Goal: Task Accomplishment & Management: Complete application form

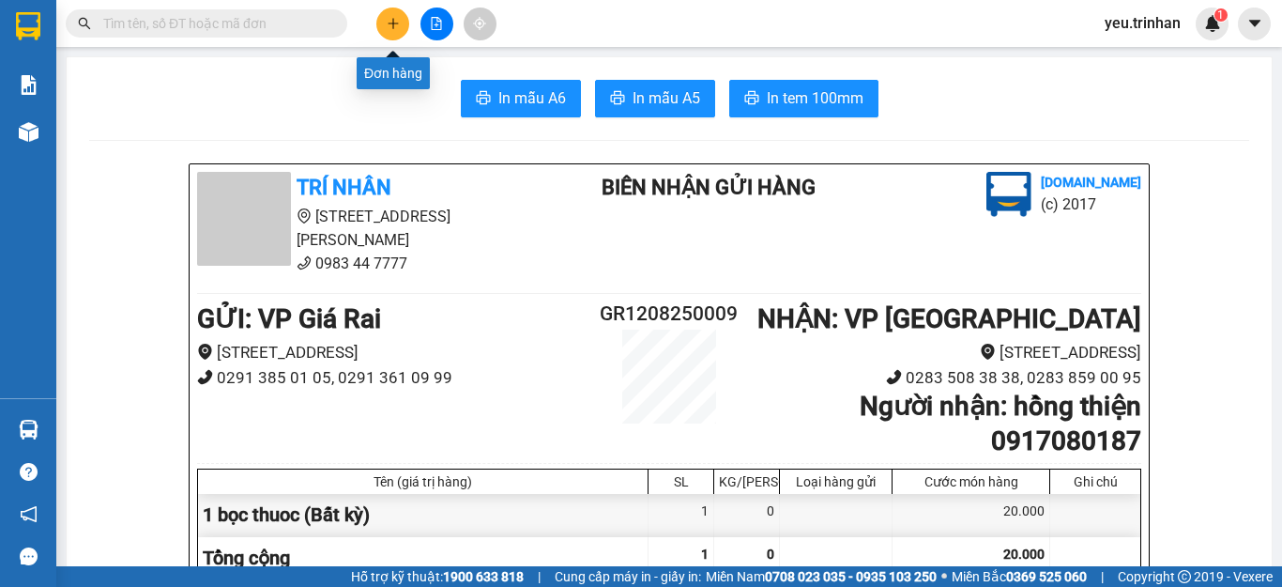
click at [390, 26] on icon "plus" at bounding box center [393, 23] width 13 height 13
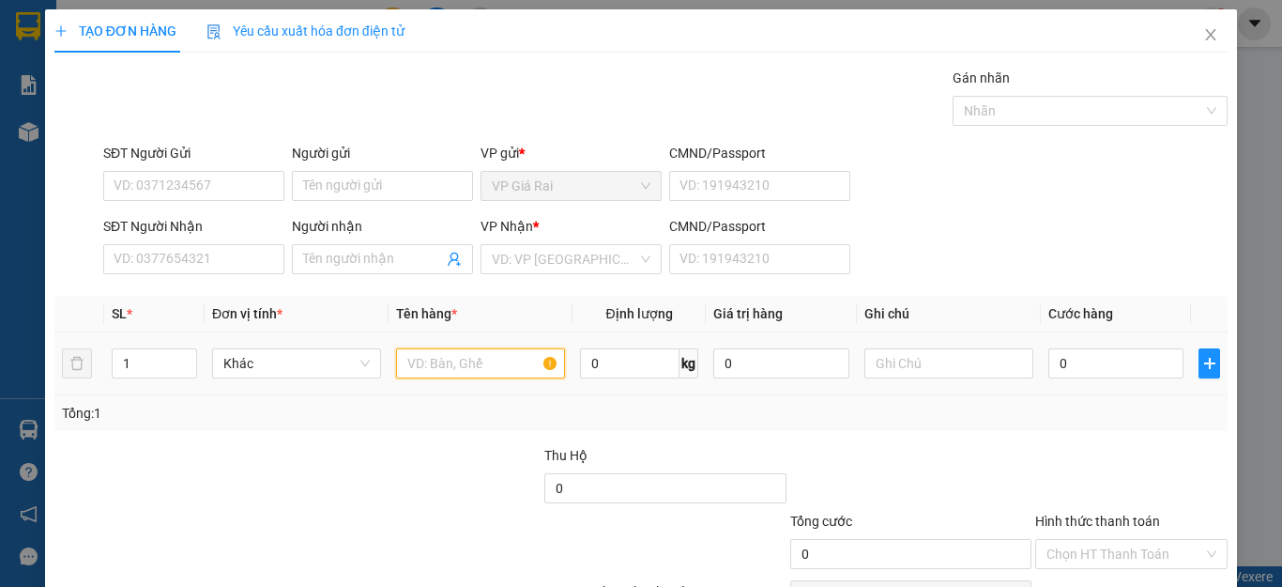
click at [458, 374] on input "text" at bounding box center [480, 363] width 169 height 30
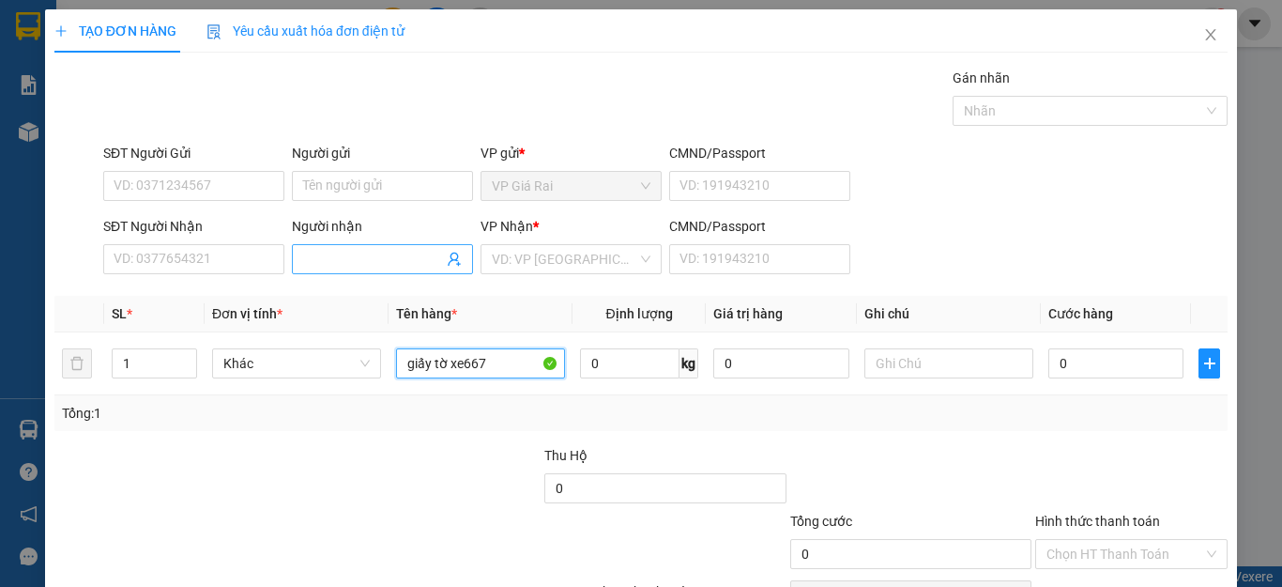
type input "giấy tờ xe667"
click at [342, 250] on input "Người nhận" at bounding box center [373, 259] width 140 height 21
type input "d"
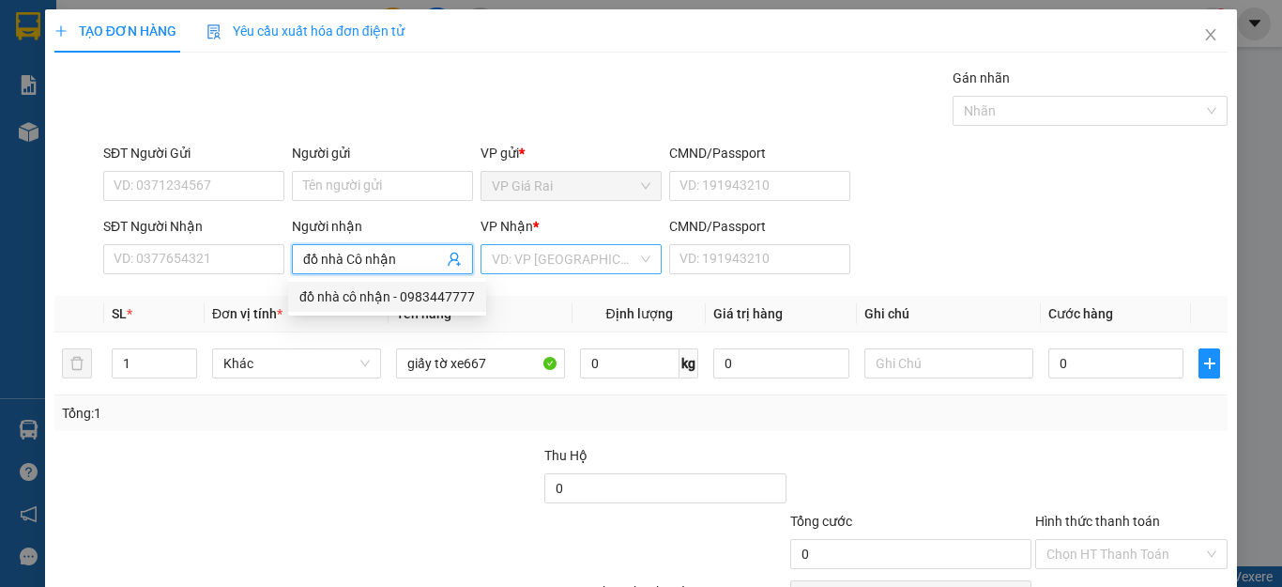
type input "đồ nhà Cô nhận"
click at [512, 262] on input "search" at bounding box center [564, 259] width 145 height 28
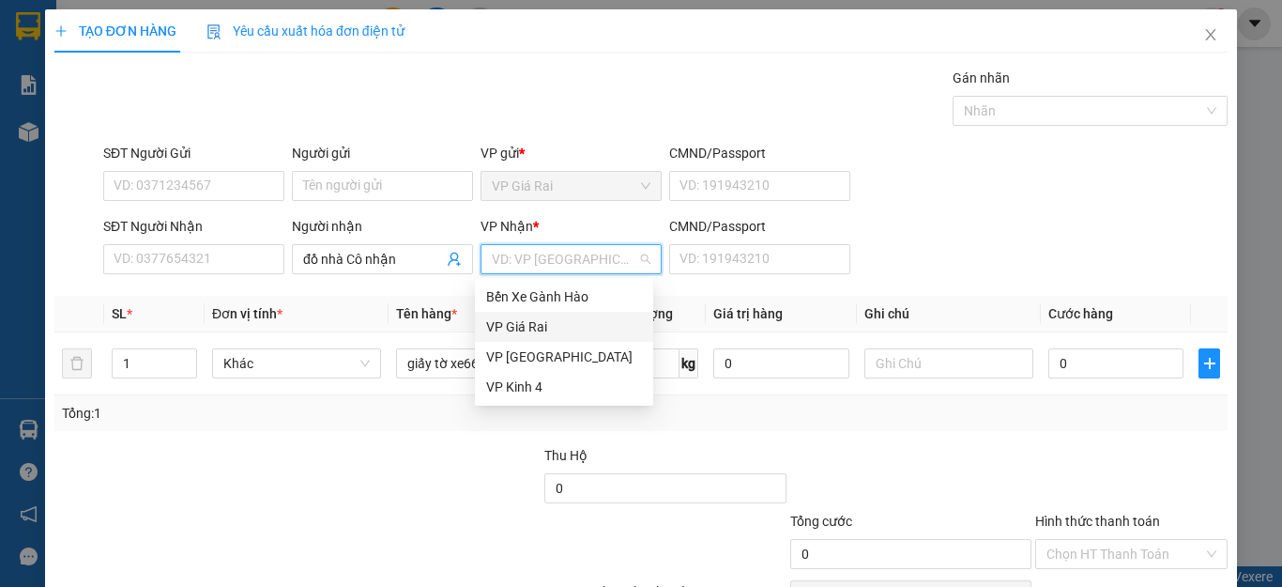
click at [549, 339] on div "VP Giá Rai" at bounding box center [564, 327] width 178 height 30
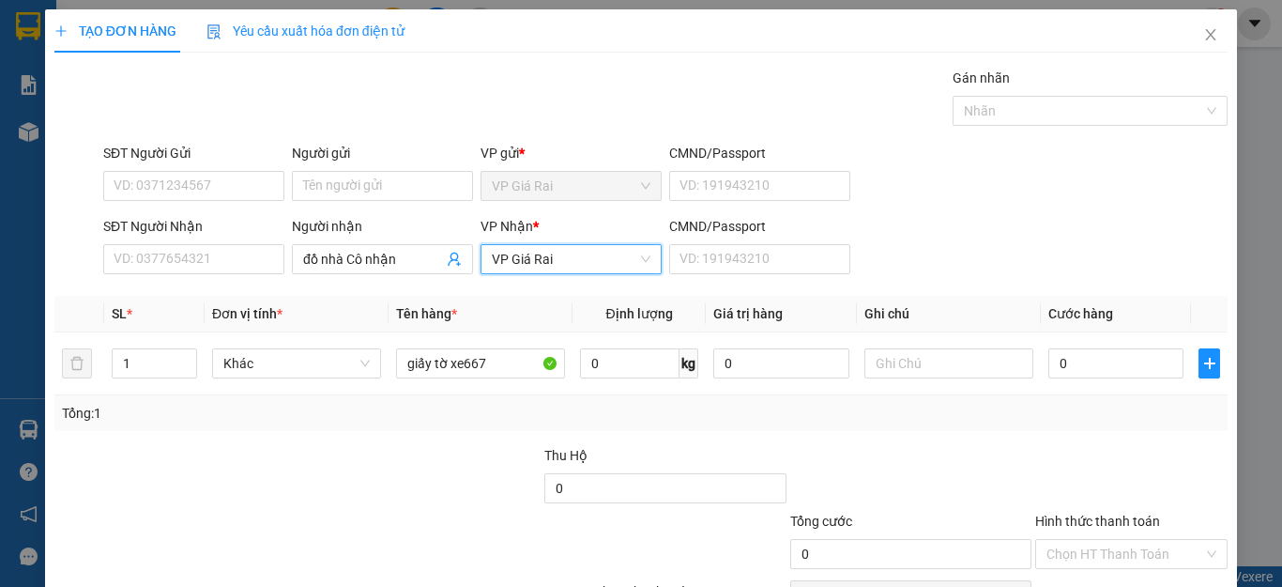
click at [575, 261] on span "VP Giá Rai" at bounding box center [571, 259] width 159 height 28
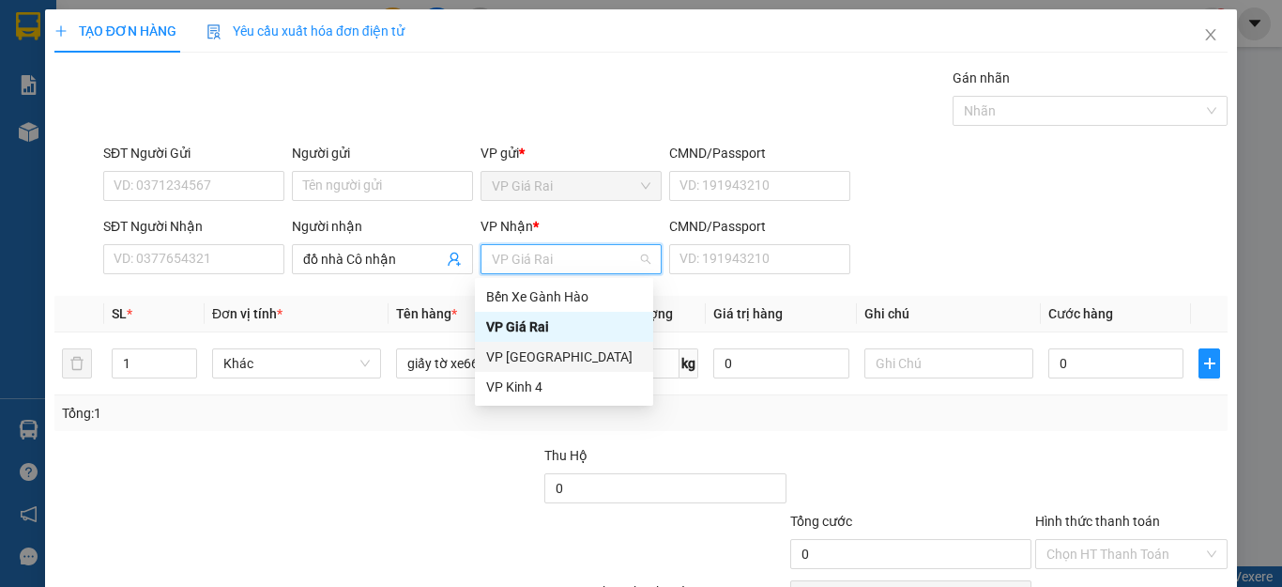
click at [540, 369] on div "VP [GEOGRAPHIC_DATA]" at bounding box center [564, 357] width 178 height 30
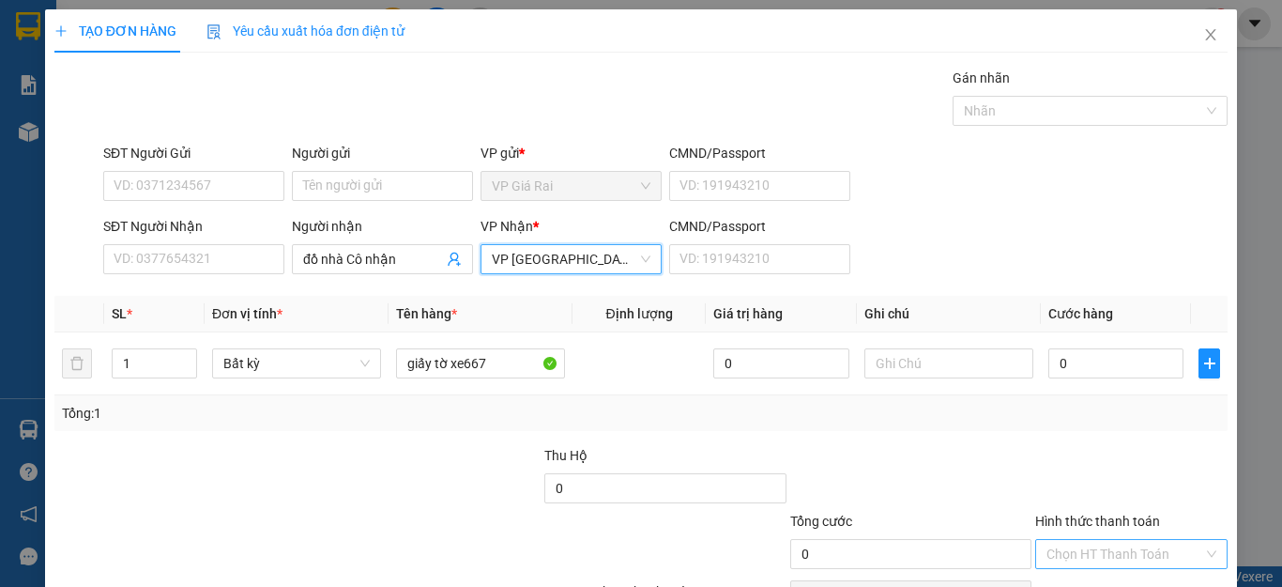
click at [1107, 557] on input "Hình thức thanh toán" at bounding box center [1124, 554] width 157 height 28
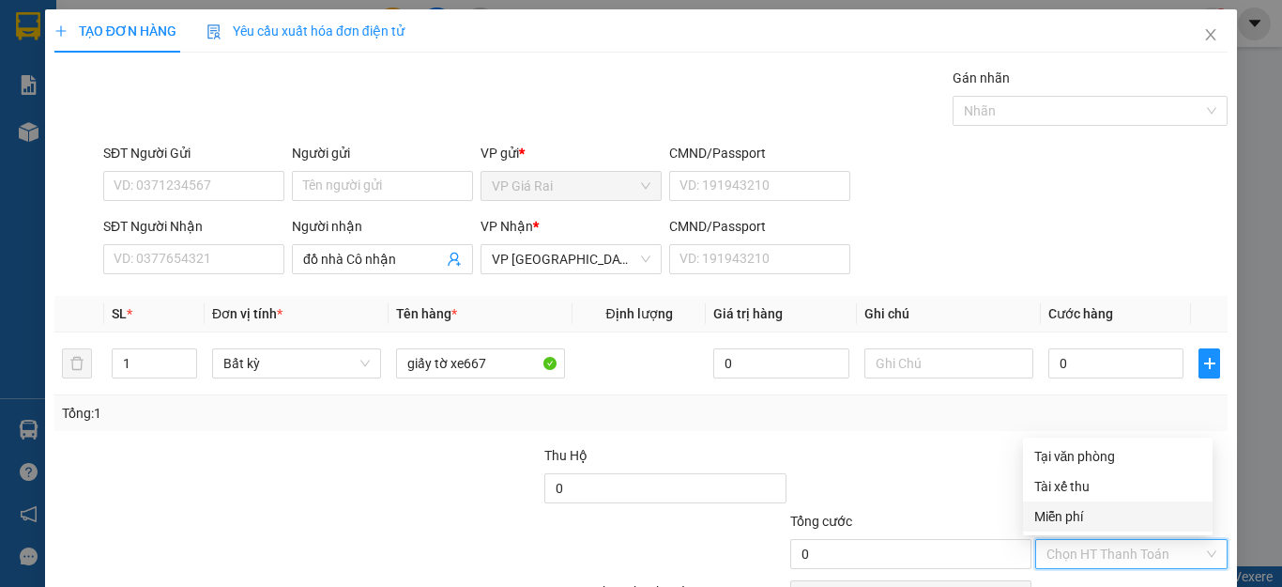
click at [1105, 510] on div "Miễn phí" at bounding box center [1117, 516] width 167 height 21
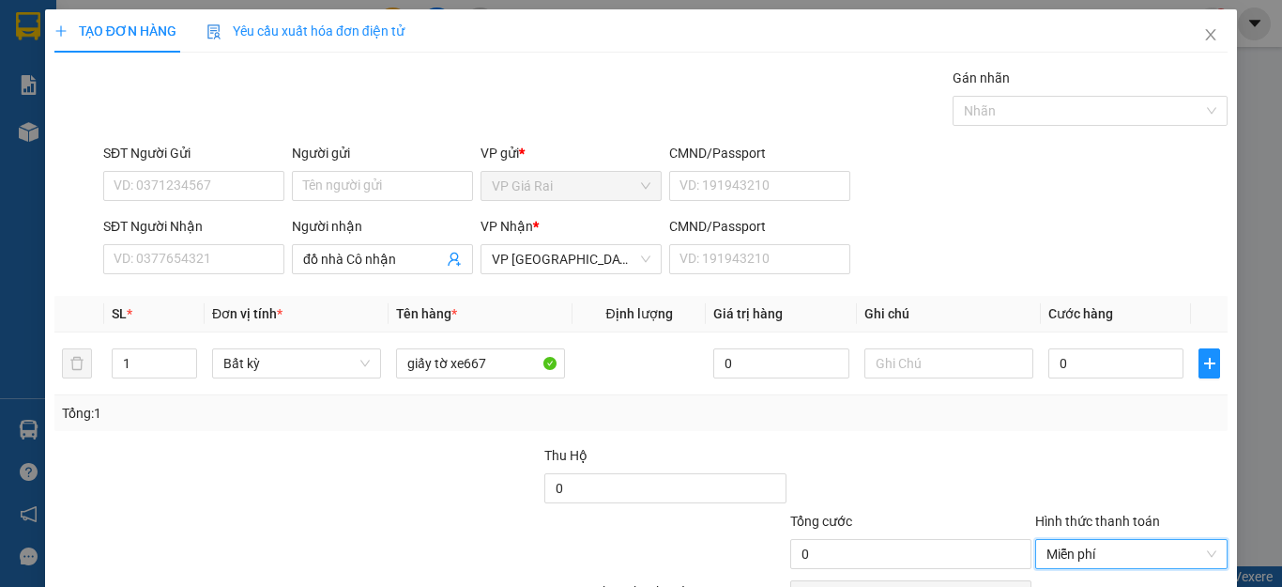
scroll to position [108, 0]
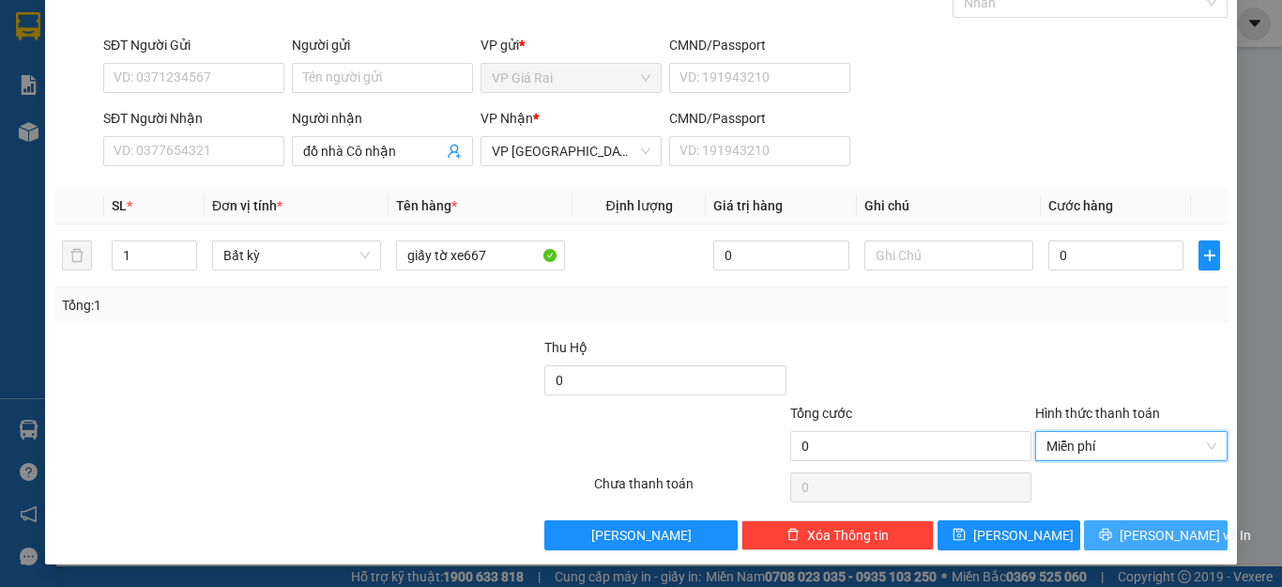
click at [1137, 529] on span "[PERSON_NAME] và In" at bounding box center [1185, 535] width 131 height 21
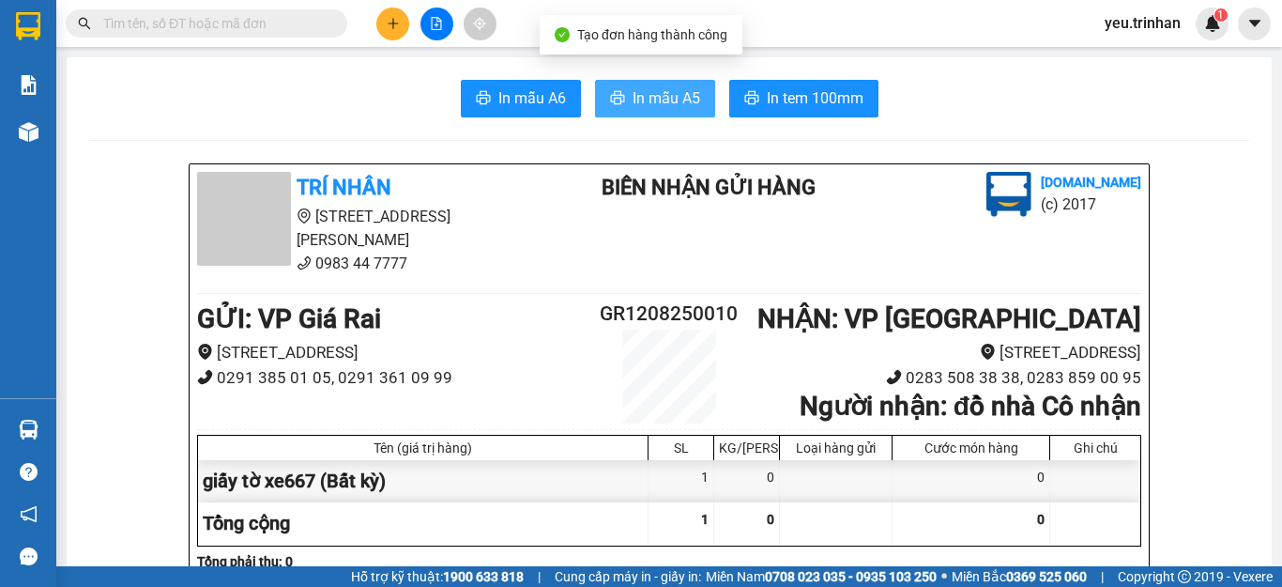
click at [639, 100] on span "In mẫu A5" at bounding box center [666, 97] width 68 height 23
click at [207, 23] on input "text" at bounding box center [213, 23] width 221 height 21
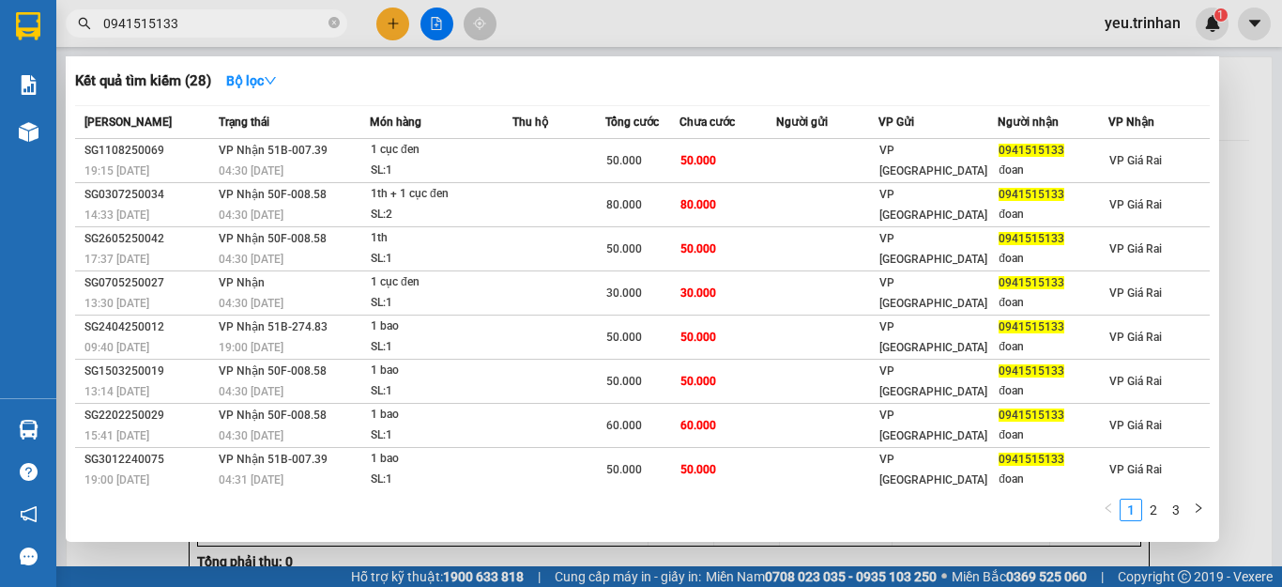
type input "0941515133"
